Goal: Contribute content

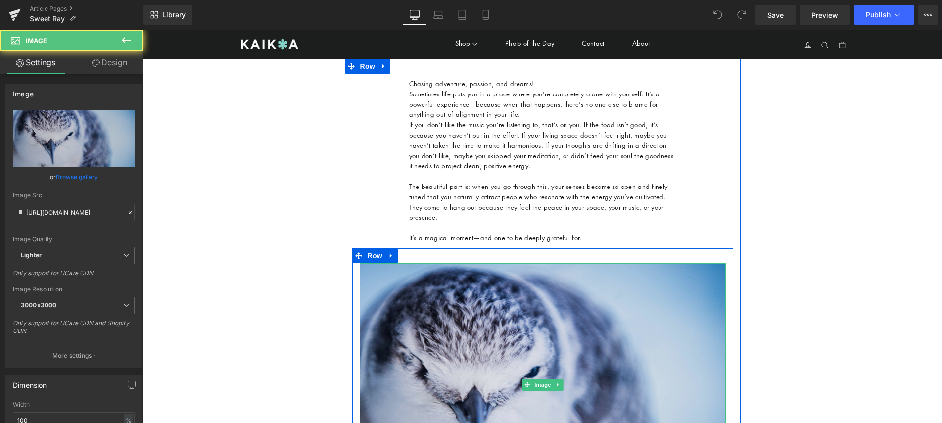
click at [456, 312] on img at bounding box center [543, 385] width 366 height 244
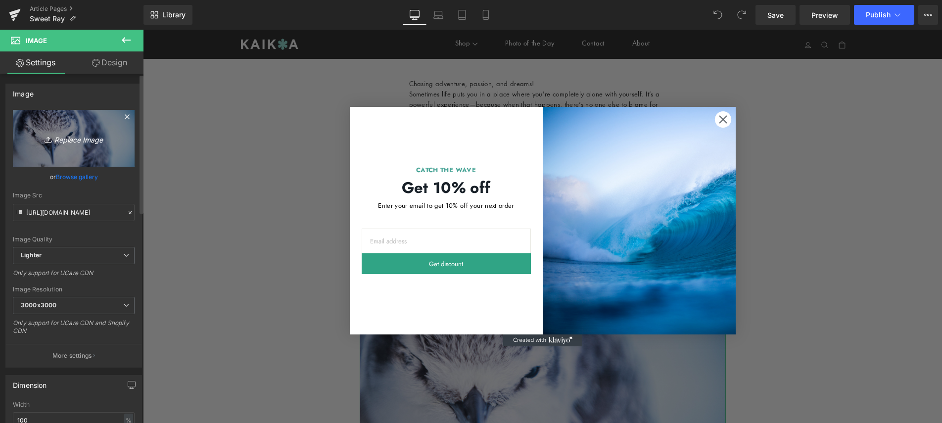
click at [110, 153] on link "Replace Image" at bounding box center [74, 138] width 122 height 57
type input "C:\fakepath\sweet sting 4.5.jpg"
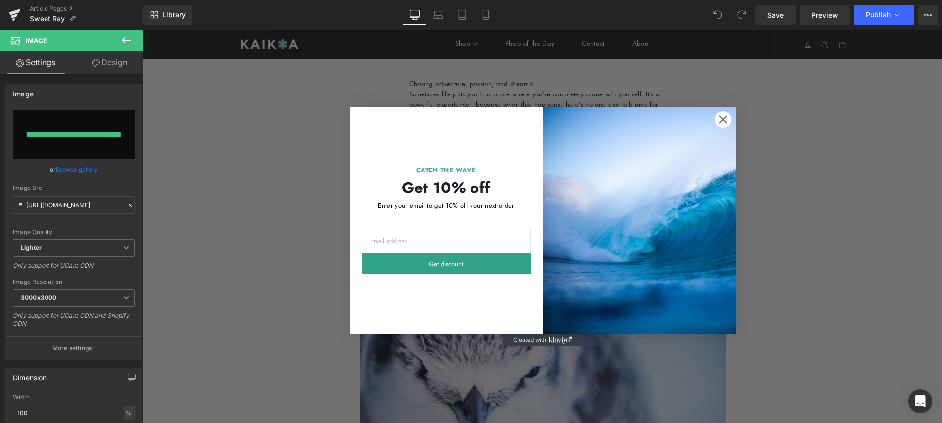
type input "[URL][DOMAIN_NAME]"
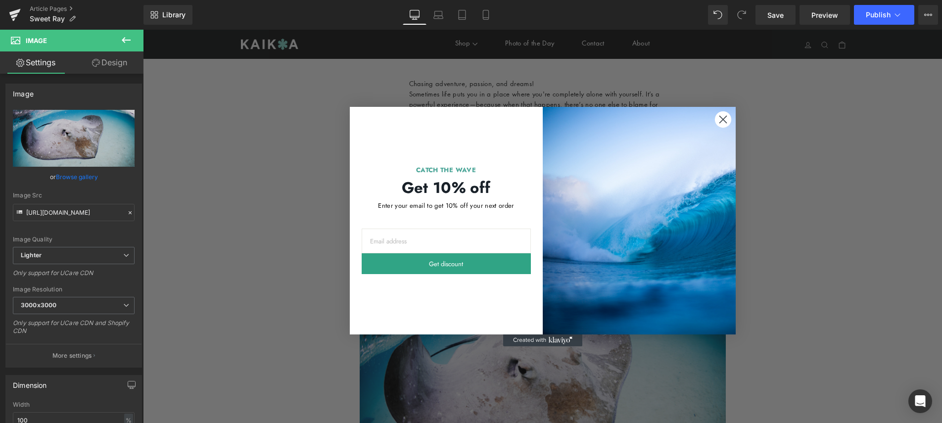
click at [724, 118] on icon "Close dialog" at bounding box center [723, 119] width 7 height 7
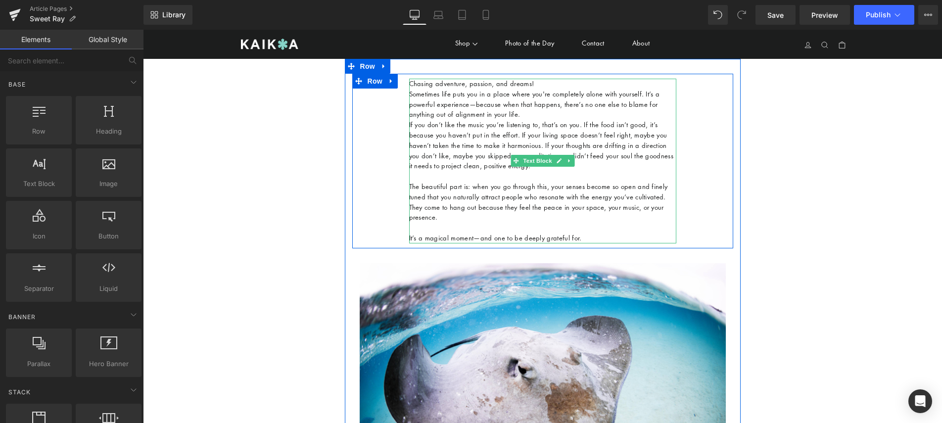
click at [602, 233] on p "It’s a magical moment—and one to be deeply grateful for." at bounding box center [542, 238] width 267 height 10
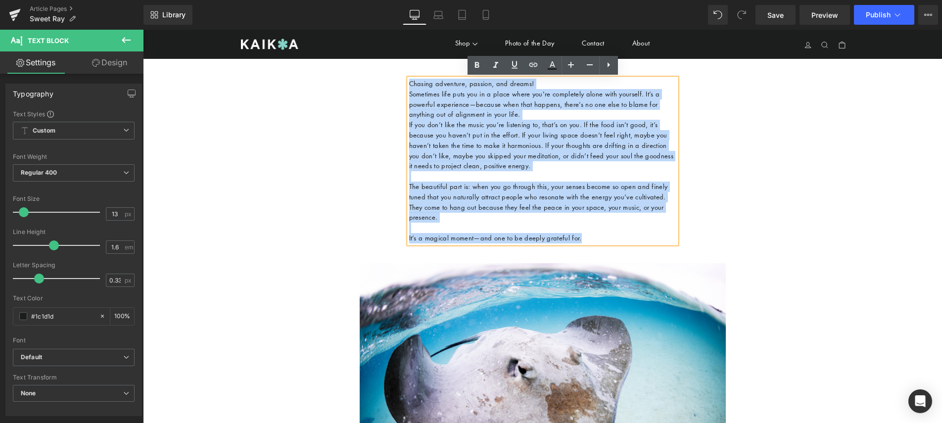
drag, startPoint x: 595, startPoint y: 240, endPoint x: 388, endPoint y: 72, distance: 266.6
click at [388, 72] on div "Chasing adventure, passion, and dreams! Sometimes life puts you in a place wher…" at bounding box center [543, 323] width 396 height 528
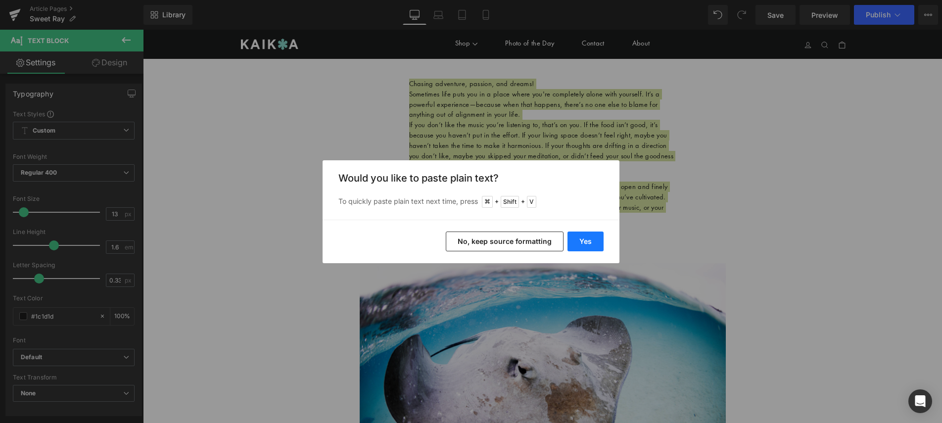
click at [588, 247] on button "Yes" at bounding box center [586, 242] width 36 height 20
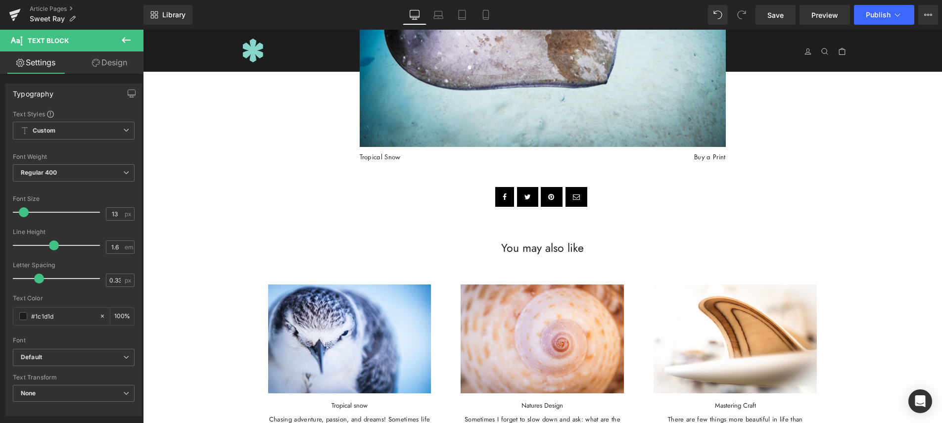
scroll to position [333, 0]
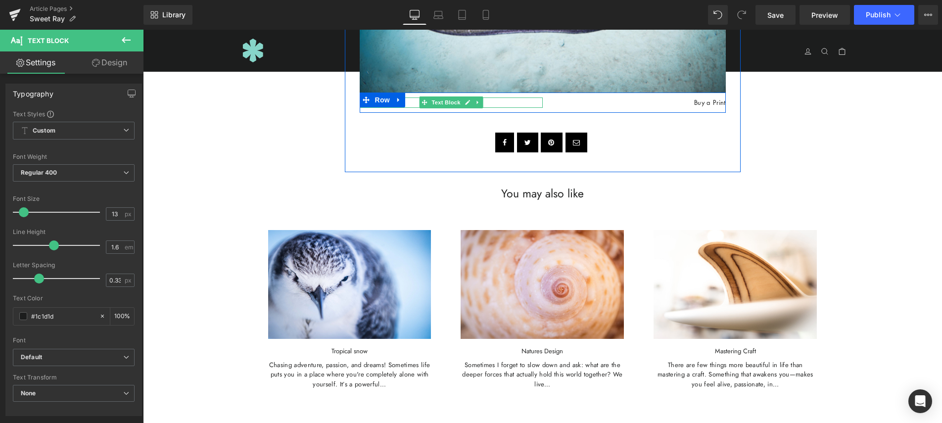
click at [408, 108] on p "Tropical Snow" at bounding box center [451, 102] width 183 height 10
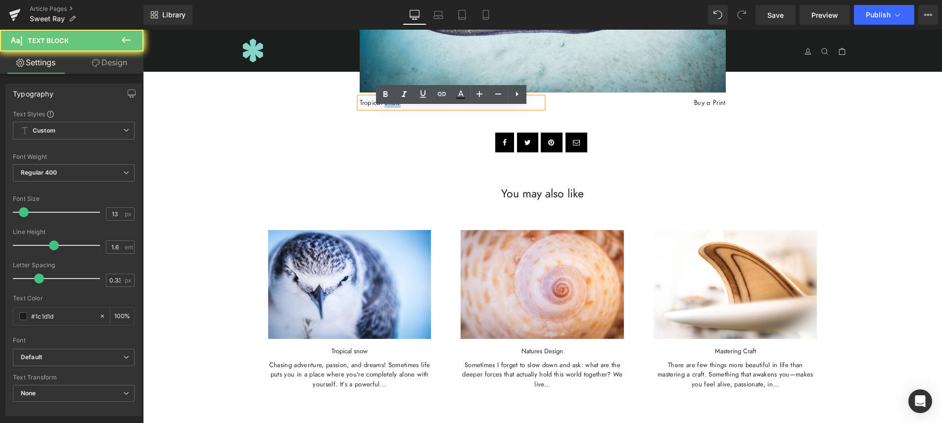
click at [408, 108] on p "Tropical Snow" at bounding box center [451, 102] width 183 height 10
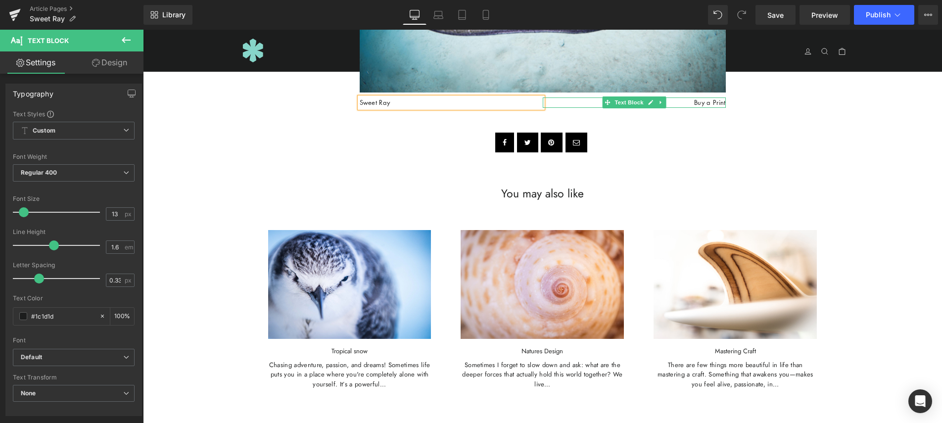
click at [683, 108] on p "Buy a Print" at bounding box center [634, 102] width 183 height 10
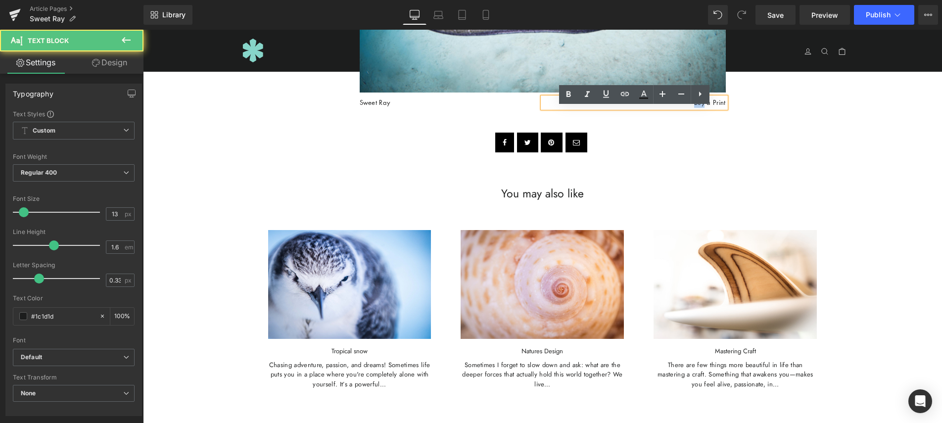
click at [683, 108] on p "Buy a Print" at bounding box center [634, 102] width 183 height 10
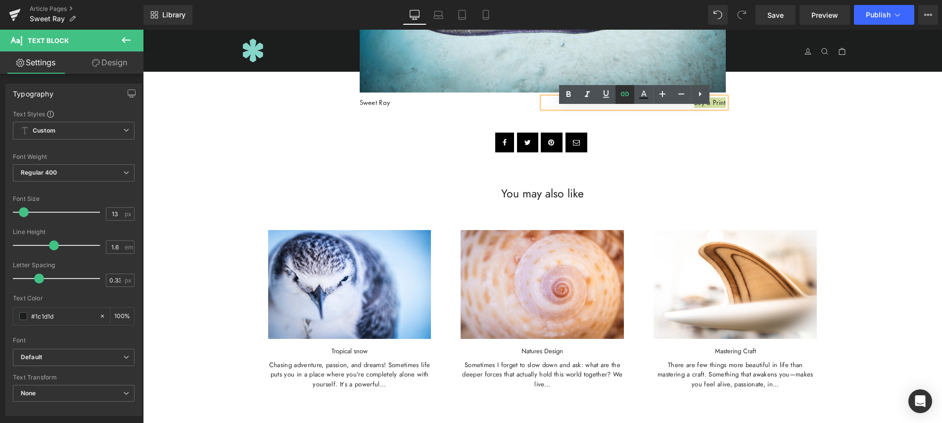
click at [0, 0] on icon at bounding box center [0, 0] width 0 height 0
click at [638, 132] on input "[URL][DOMAIN_NAME]" at bounding box center [604, 133] width 152 height 25
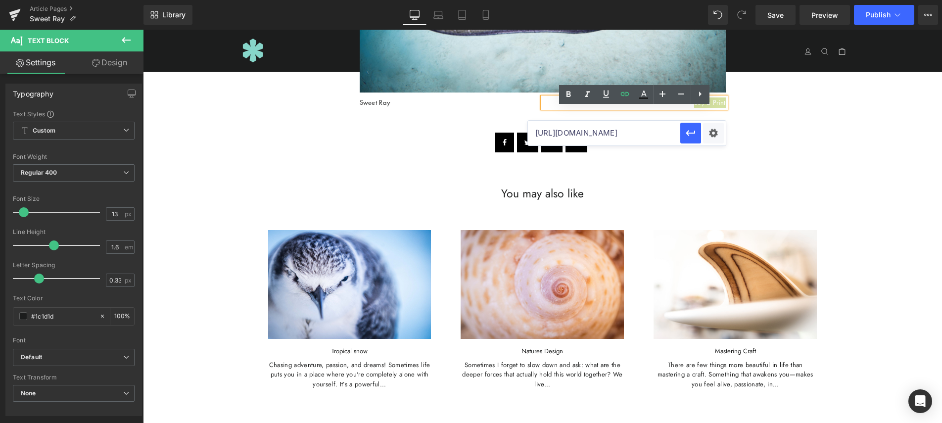
paste input "sweet-rays"
type input "[URL][DOMAIN_NAME]"
click at [688, 135] on icon "button" at bounding box center [690, 133] width 9 height 6
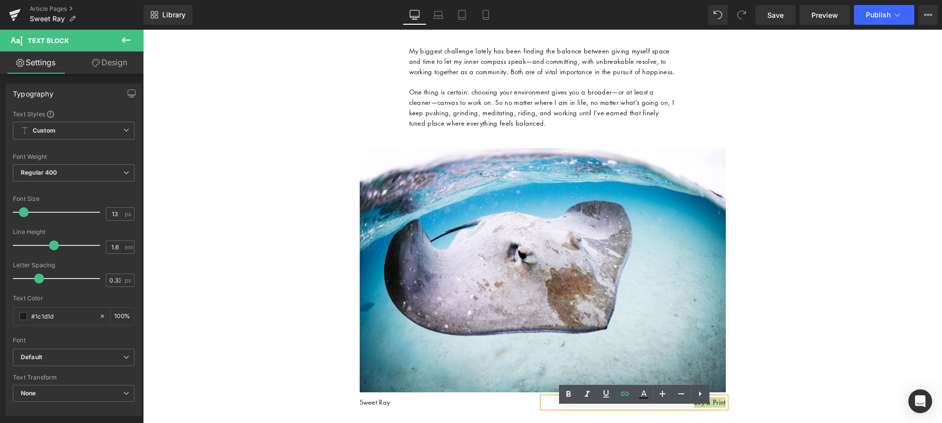
scroll to position [0, 0]
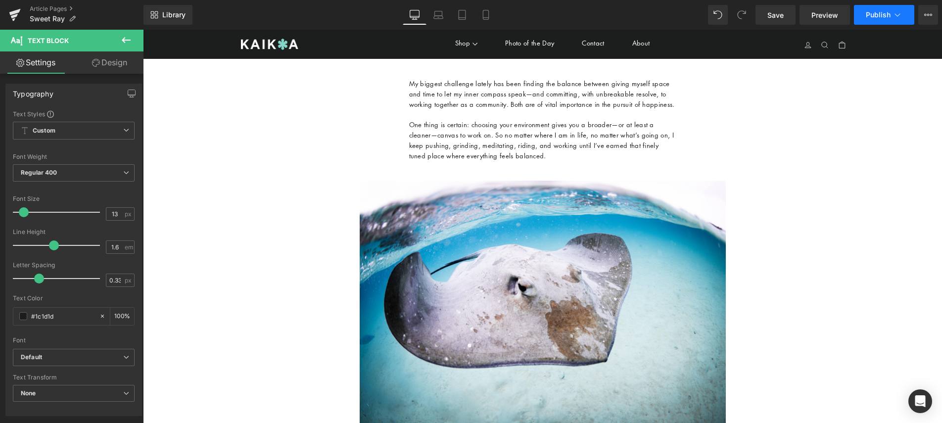
click at [882, 19] on button "Publish" at bounding box center [884, 15] width 60 height 20
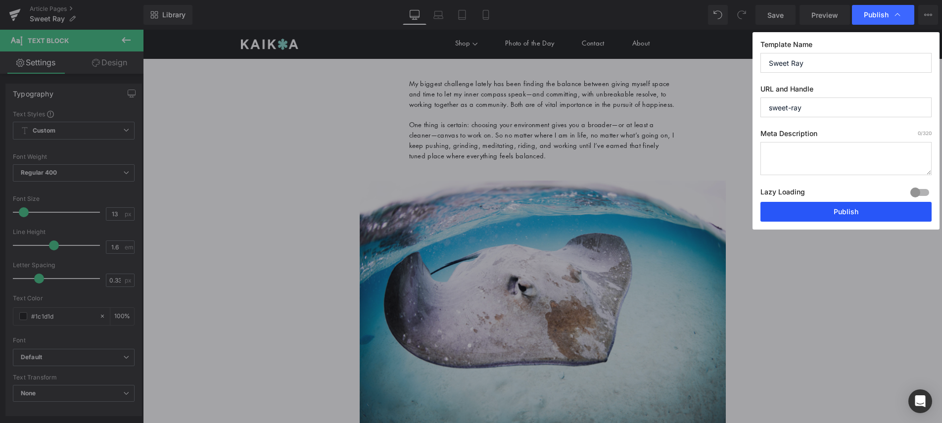
click at [817, 219] on button "Publish" at bounding box center [846, 212] width 171 height 20
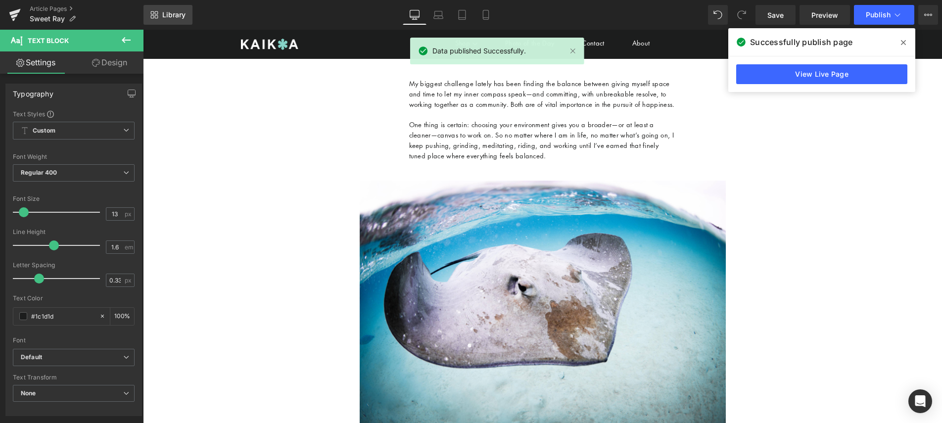
click at [174, 14] on span "Library" at bounding box center [173, 14] width 23 height 9
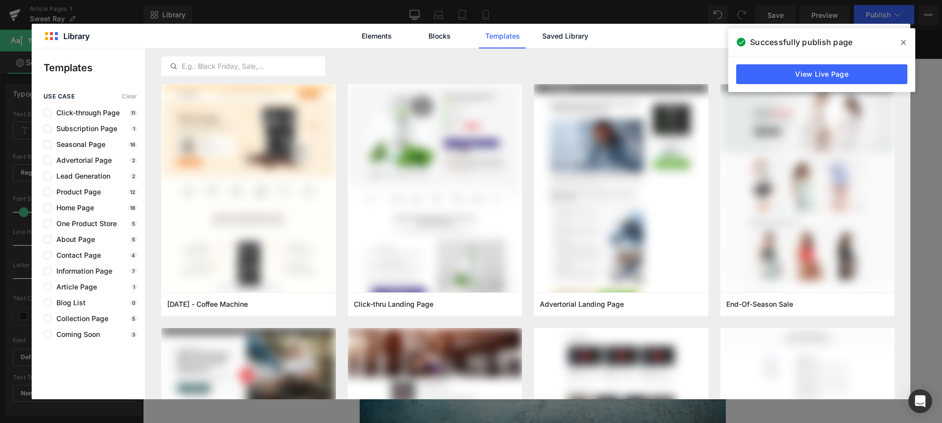
click at [902, 46] on icon at bounding box center [903, 43] width 5 height 8
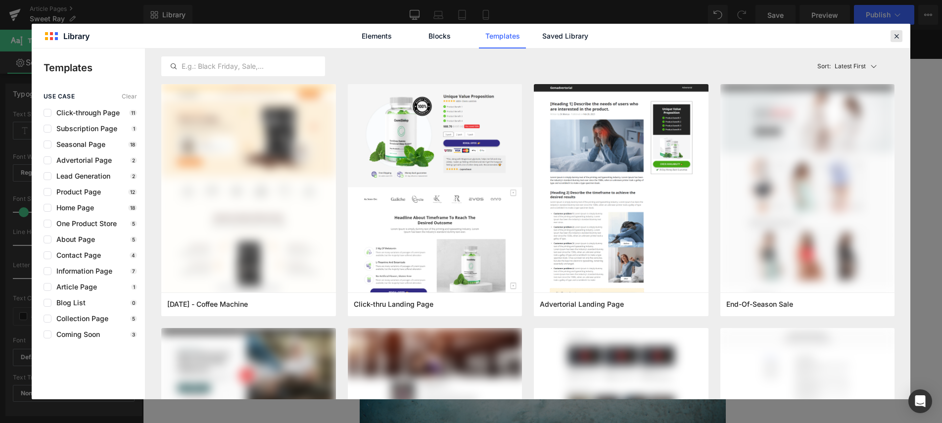
click at [896, 36] on icon at bounding box center [896, 36] width 9 height 9
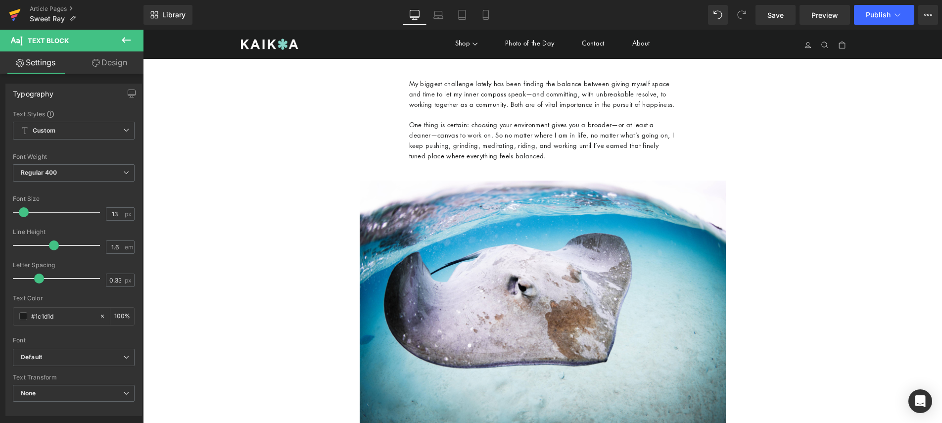
click at [13, 10] on icon at bounding box center [15, 14] width 12 height 25
